Goal: Register for event/course

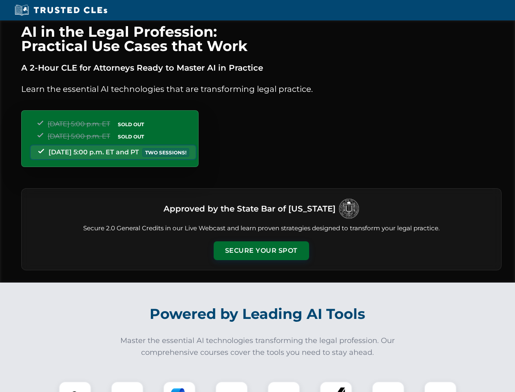
click at [261, 251] on button "Secure Your Spot" at bounding box center [261, 250] width 95 height 19
